Goal: Transaction & Acquisition: Purchase product/service

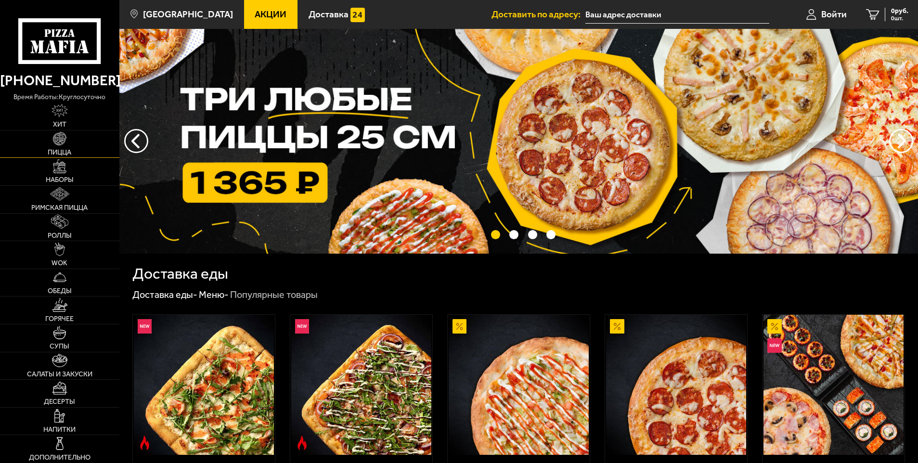
drag, startPoint x: 33, startPoint y: 99, endPoint x: 34, endPoint y: 148, distance: 49.1
click at [33, 99] on p "время работы: круглосуточно" at bounding box center [59, 97] width 119 height 11
click at [255, 11] on span "Акции" at bounding box center [271, 14] width 32 height 9
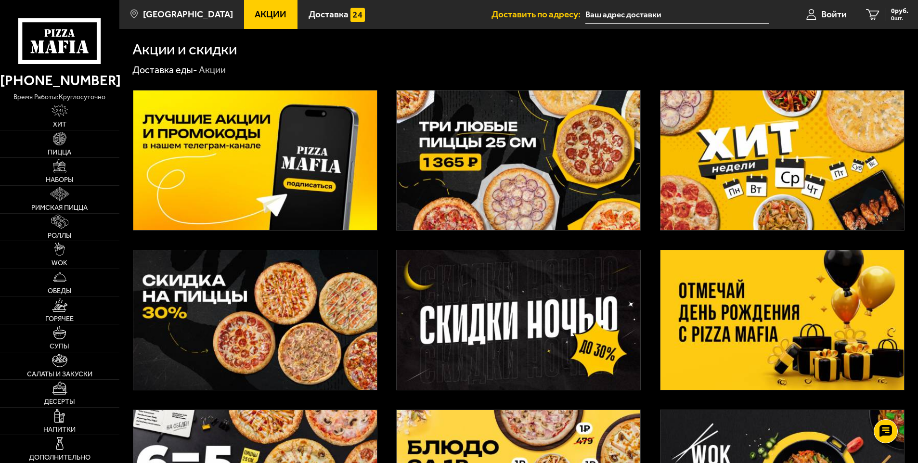
click at [807, 333] on img at bounding box center [782, 320] width 244 height 140
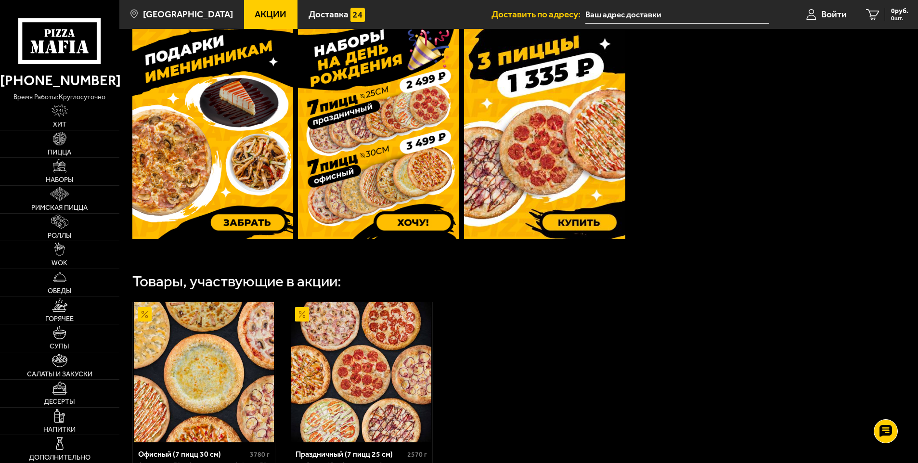
scroll to position [167, 0]
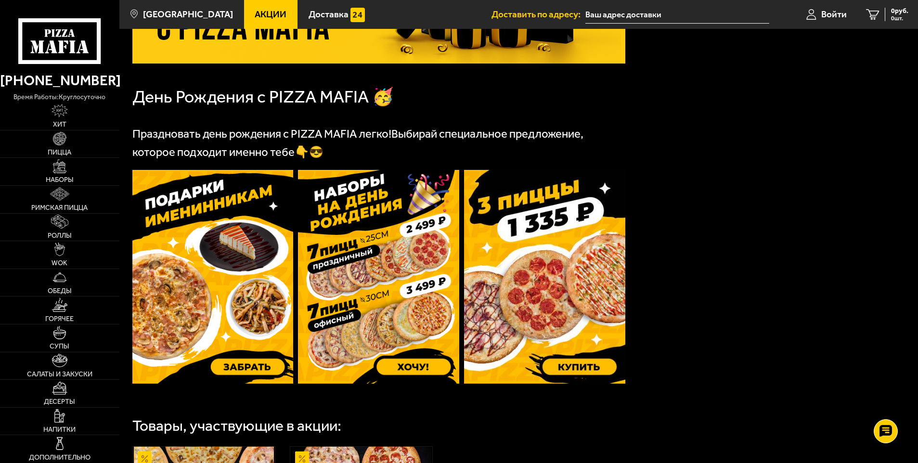
click at [579, 359] on img at bounding box center [544, 277] width 161 height 214
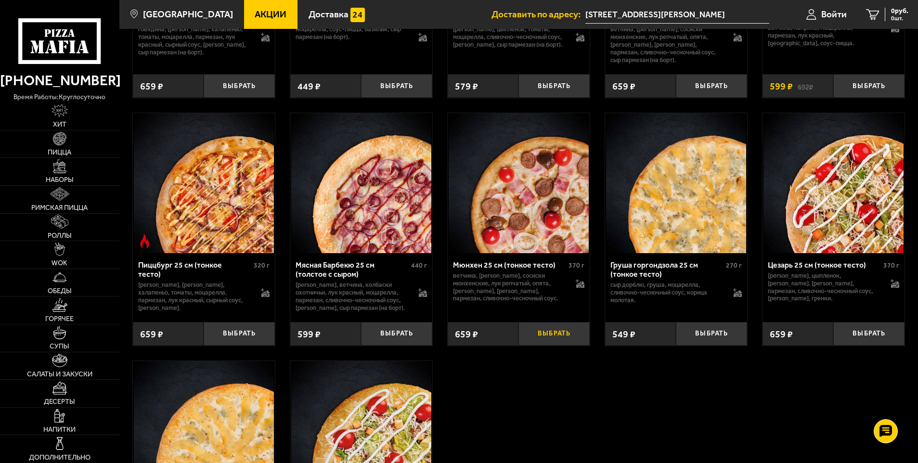
scroll to position [2802, 0]
